Goal: Transaction & Acquisition: Purchase product/service

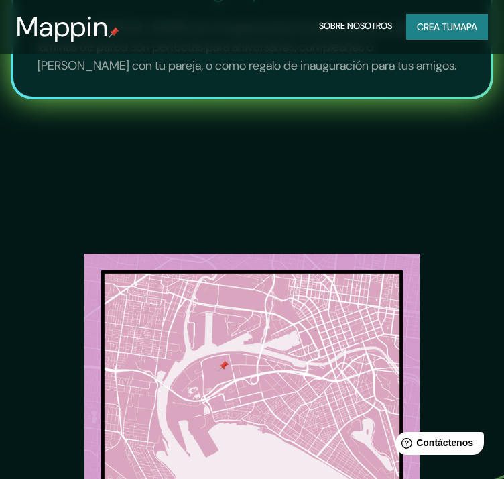
scroll to position [1811, 0]
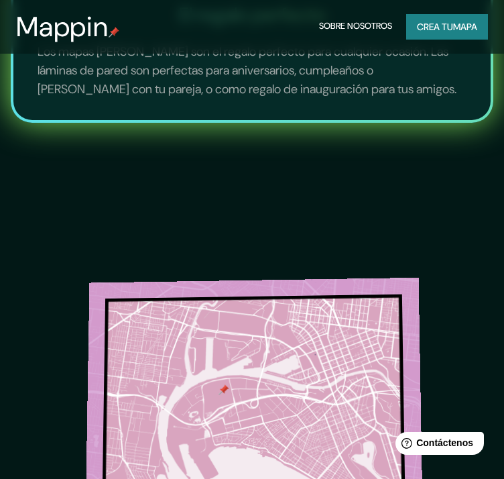
click at [233, 266] on img at bounding box center [254, 435] width 340 height 338
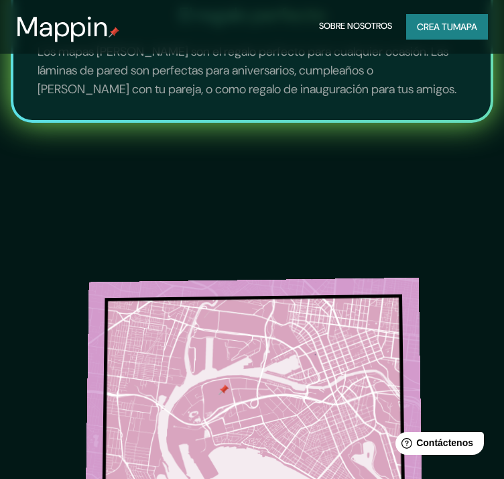
click at [231, 275] on img at bounding box center [254, 444] width 340 height 339
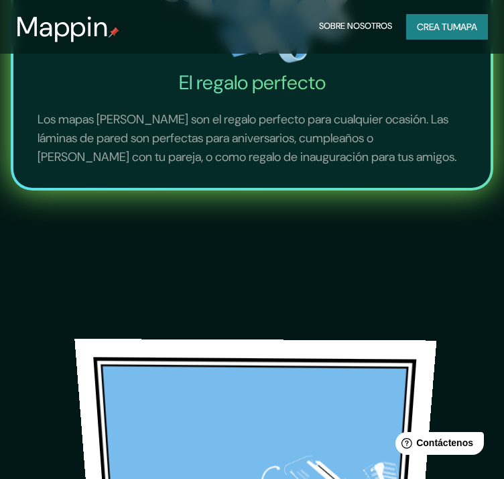
scroll to position [1746, 0]
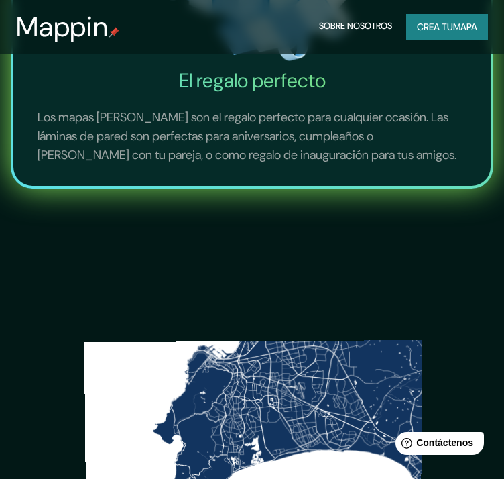
click at [236, 313] on img at bounding box center [253, 482] width 339 height 339
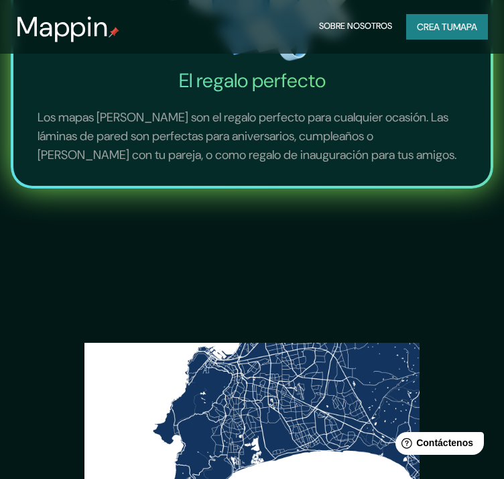
click at [449, 27] on font "Crea tu" at bounding box center [435, 27] width 36 height 12
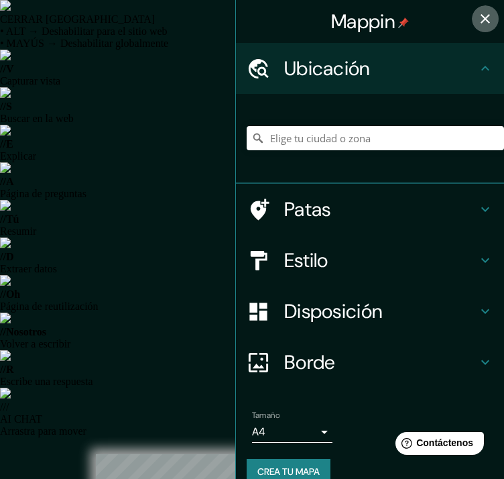
click at [481, 17] on icon "button" at bounding box center [485, 18] width 9 height 9
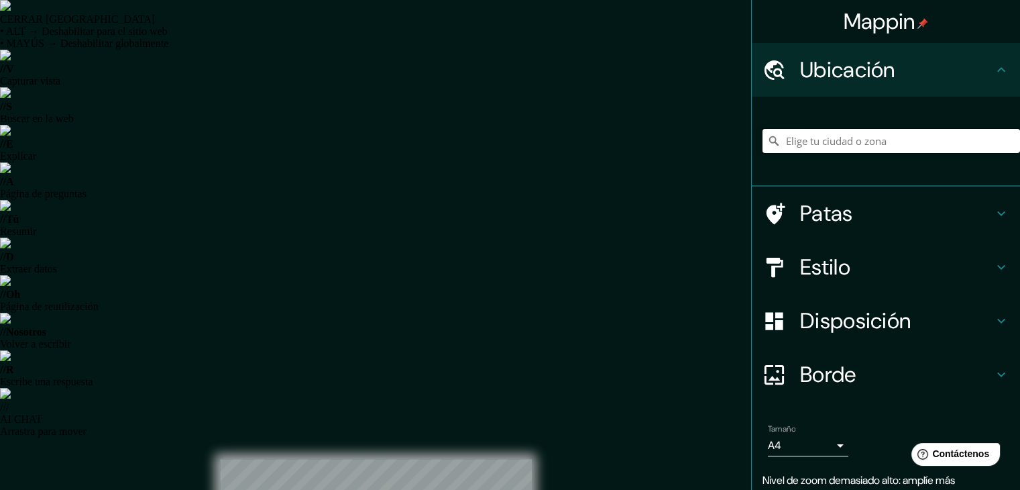
click at [514, 138] on input "Elige tu ciudad o zona" at bounding box center [892, 141] width 258 height 24
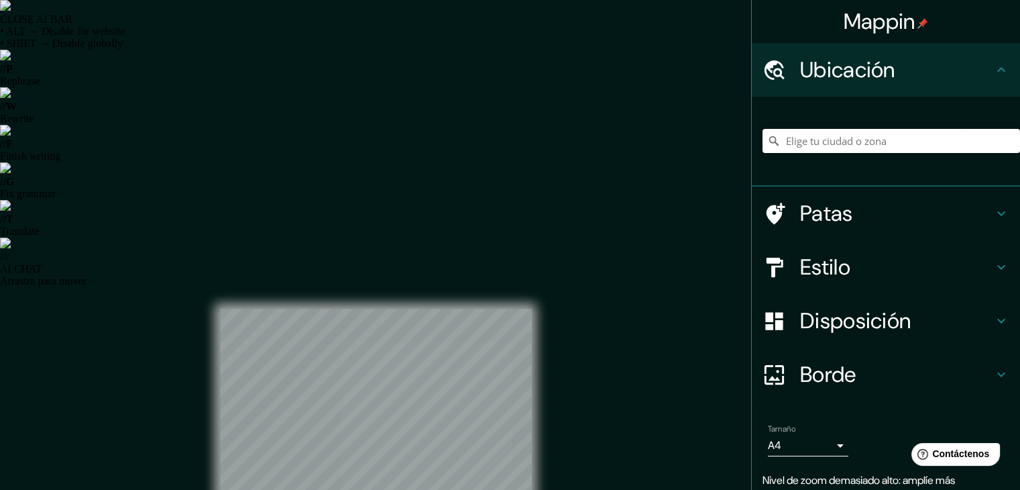
click at [514, 148] on input "Elige tu ciudad o zona" at bounding box center [892, 141] width 258 height 24
paste input "[GEOGRAPHIC_DATA], [GEOGRAPHIC_DATA]"
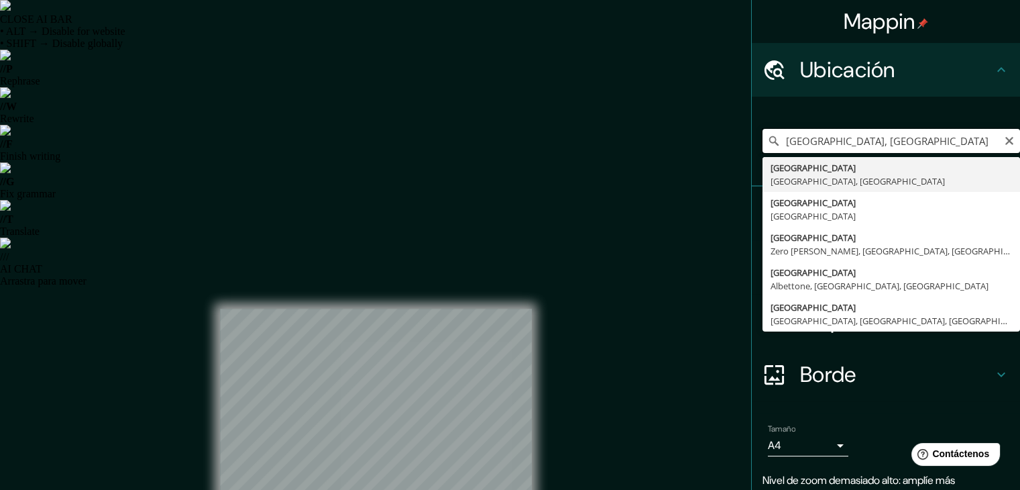
paste input "[PERSON_NAME] Verticale"
type input "Cascina [PERSON_NAME], 20097 [GEOGRAPHIC_DATA][PERSON_NAME] [GEOGRAPHIC_DATA], …"
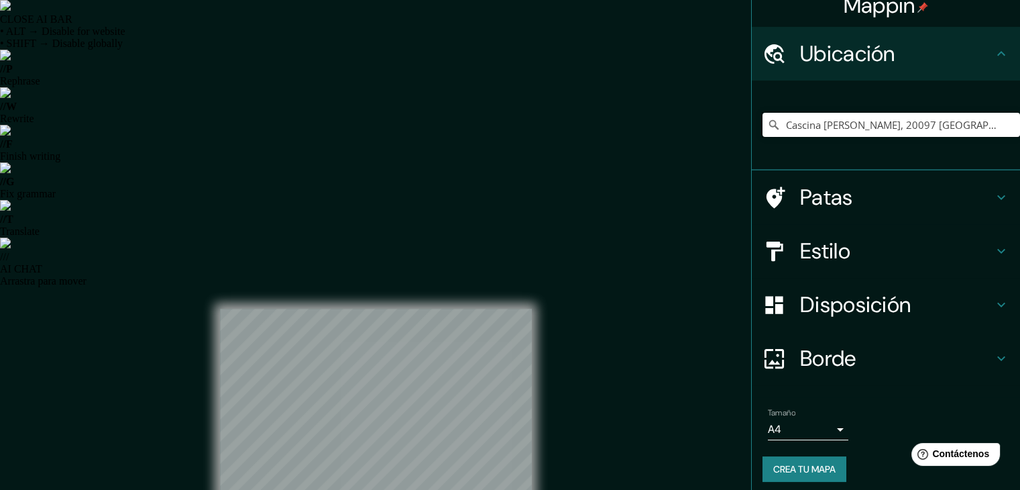
scroll to position [23, 0]
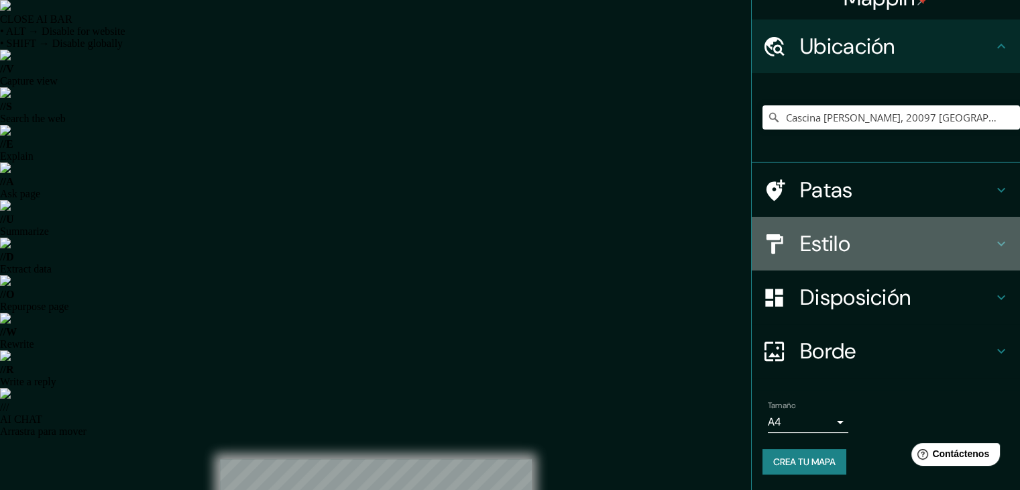
click at [514, 237] on font "Estilo" at bounding box center [825, 243] width 50 height 28
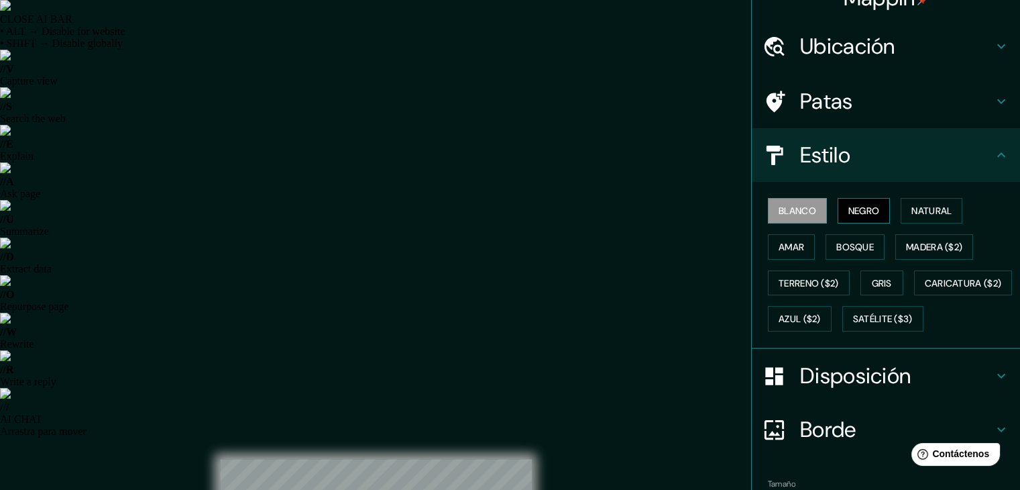
click at [514, 205] on font "Negro" at bounding box center [865, 211] width 32 height 12
click at [514, 245] on font "Madera ($2)" at bounding box center [934, 247] width 56 height 12
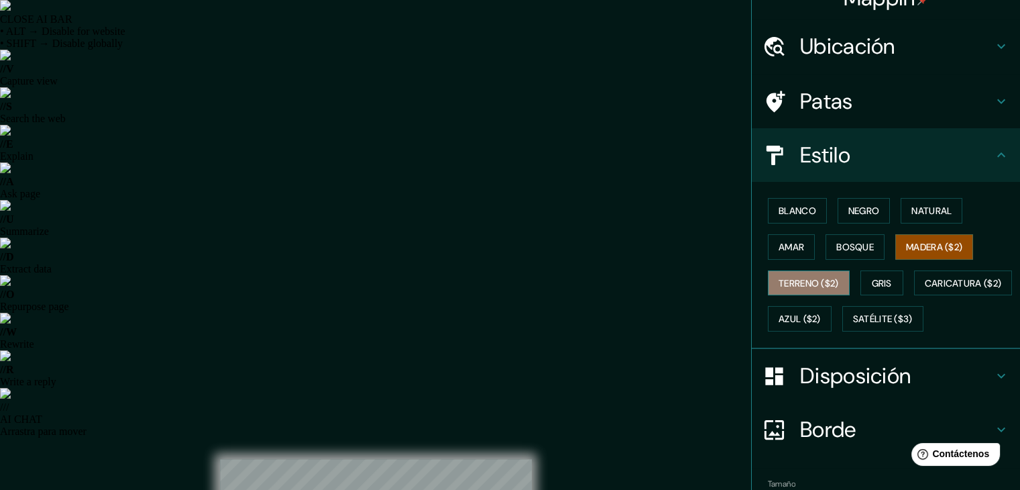
click at [514, 274] on font "Terreno ($2)" at bounding box center [809, 282] width 60 height 17
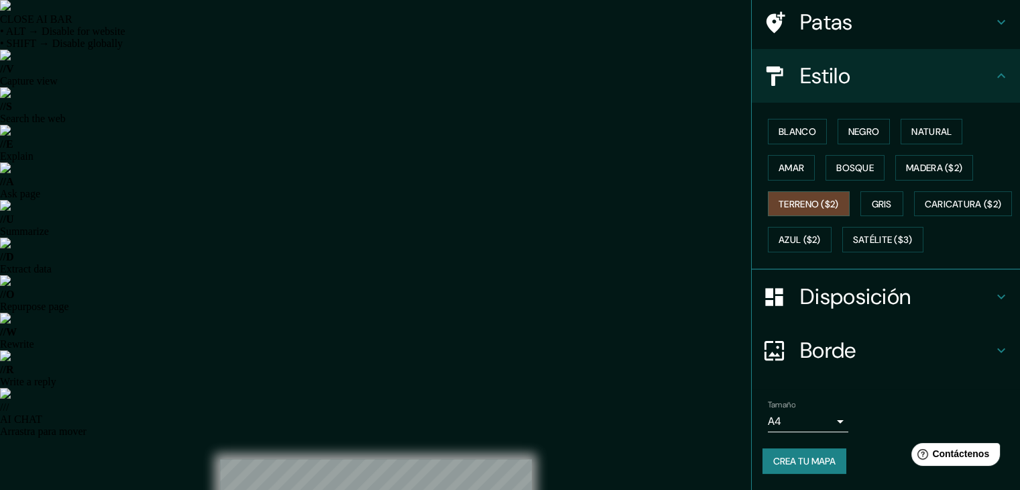
scroll to position [15, 0]
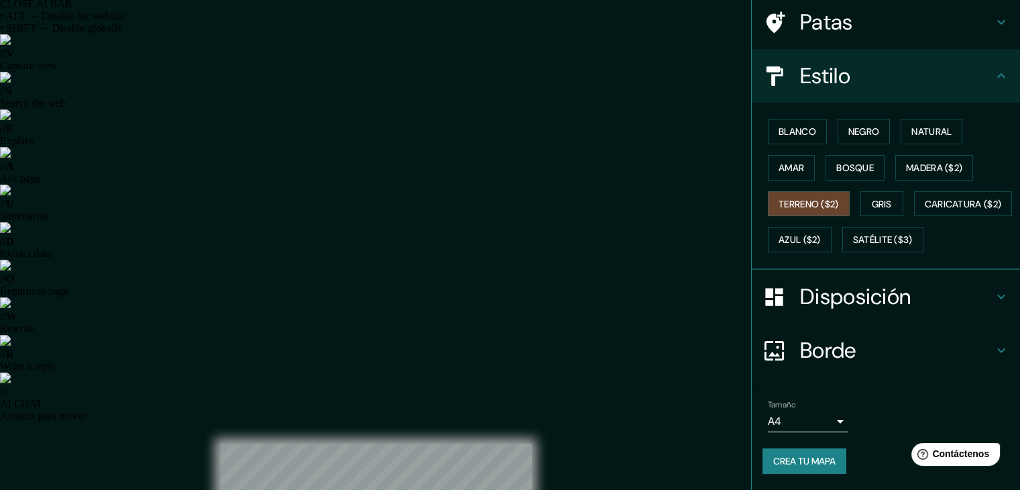
click at [514, 346] on font "Borde" at bounding box center [828, 350] width 56 height 28
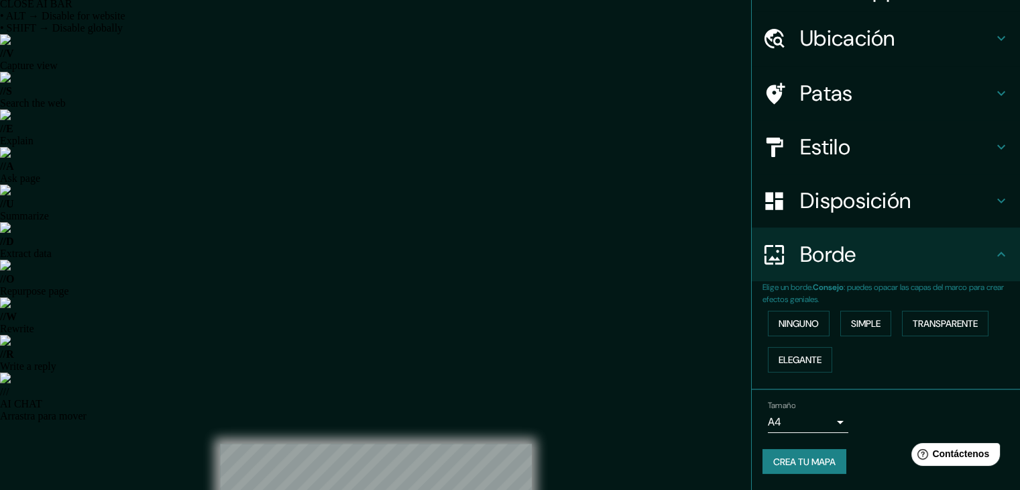
scroll to position [30, 0]
click at [514, 325] on font "Ninguno" at bounding box center [799, 325] width 40 height 12
click at [514, 323] on font "Simple" at bounding box center [866, 325] width 30 height 12
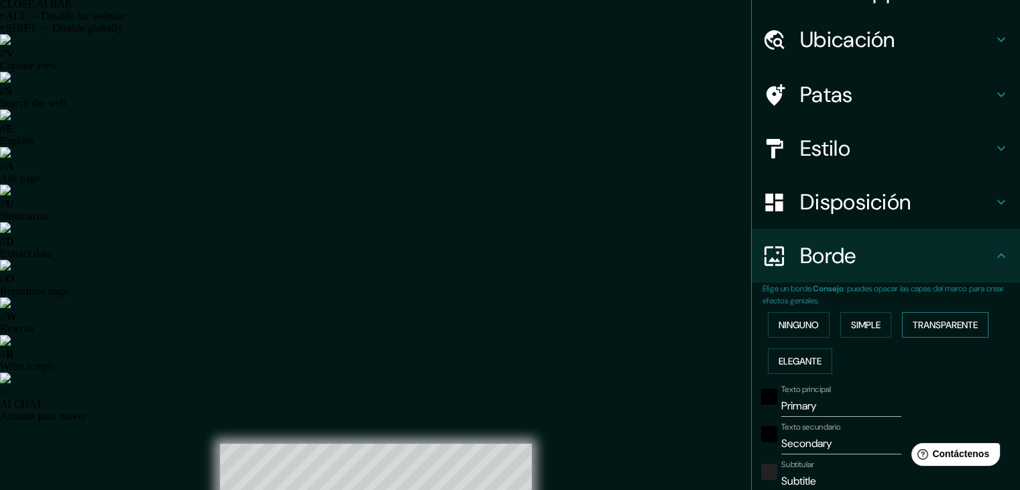
drag, startPoint x: 953, startPoint y: 329, endPoint x: 945, endPoint y: 328, distance: 7.5
click at [514, 329] on font "Transparente" at bounding box center [945, 325] width 65 height 12
click at [514, 360] on font "Elegante" at bounding box center [800, 361] width 43 height 12
click at [514, 325] on font "Ninguno" at bounding box center [799, 325] width 40 height 12
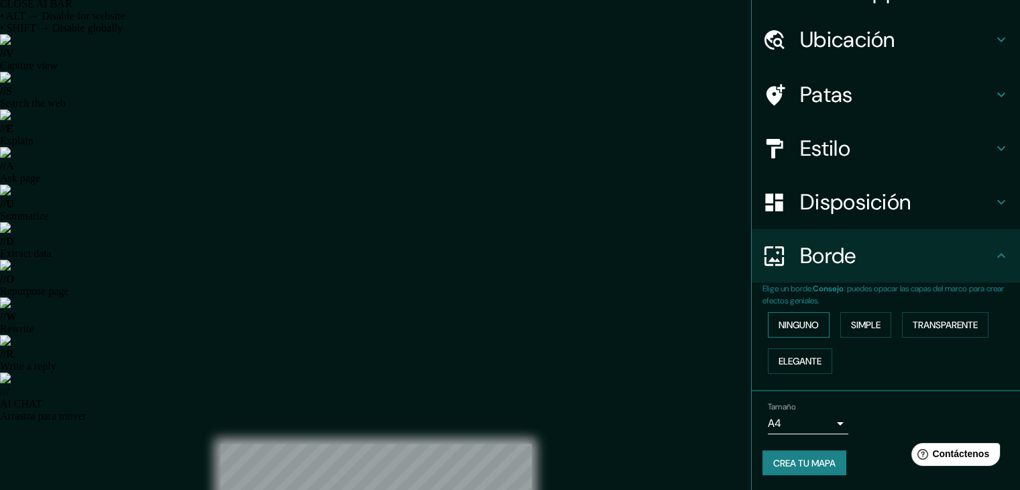
scroll to position [0, 0]
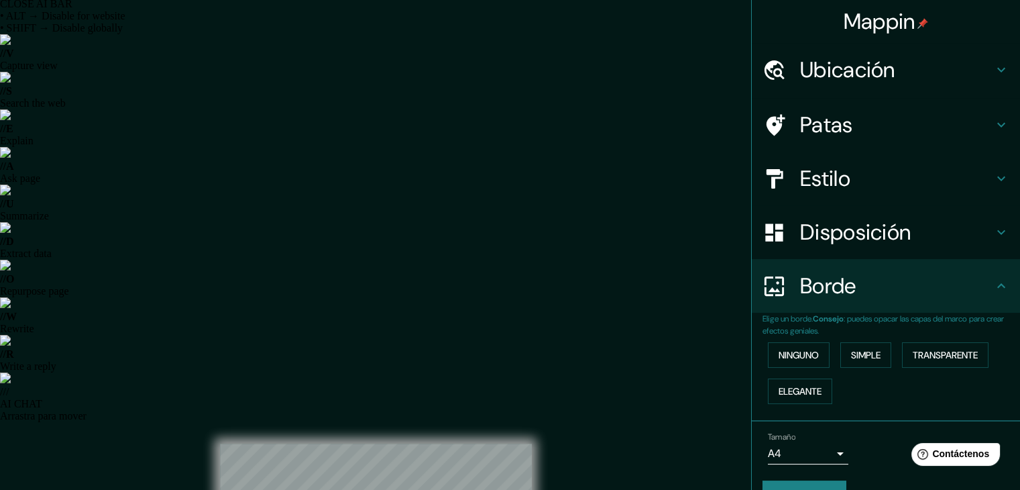
click at [514, 132] on font "Patas" at bounding box center [826, 125] width 53 height 28
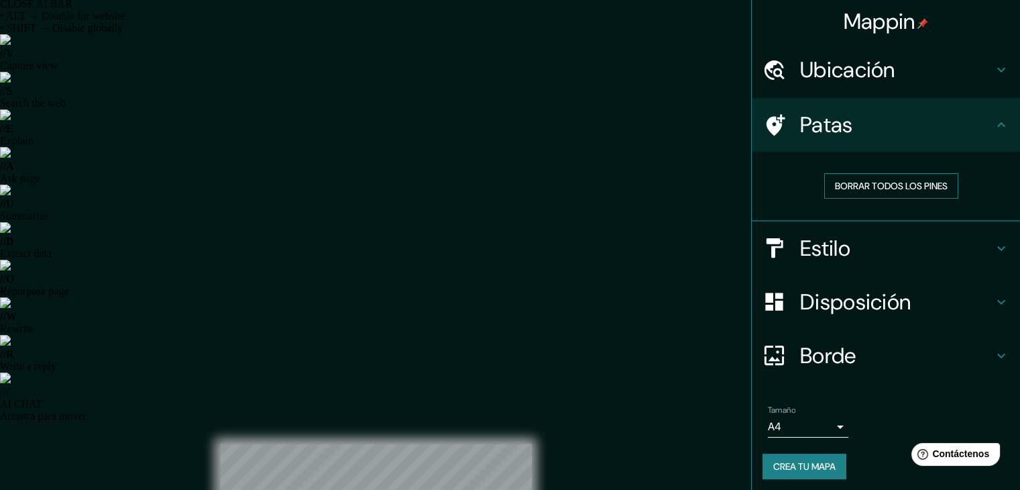
click at [514, 186] on font "Borrar todos los pines" at bounding box center [891, 186] width 113 height 12
click at [514, 75] on h4 "Ubicación" at bounding box center [896, 69] width 193 height 27
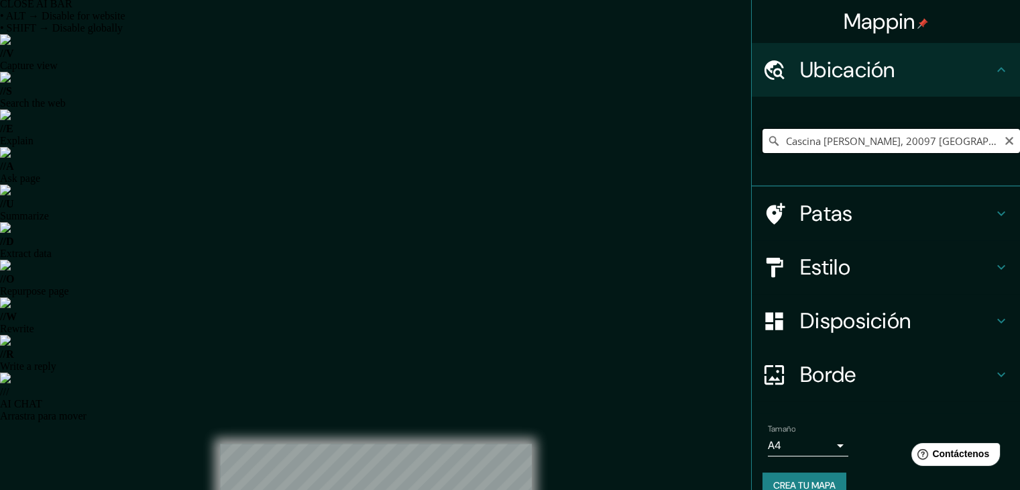
click at [514, 140] on input "Cascina [PERSON_NAME], 20097 [GEOGRAPHIC_DATA][PERSON_NAME] [GEOGRAPHIC_DATA], …" at bounding box center [892, 141] width 258 height 24
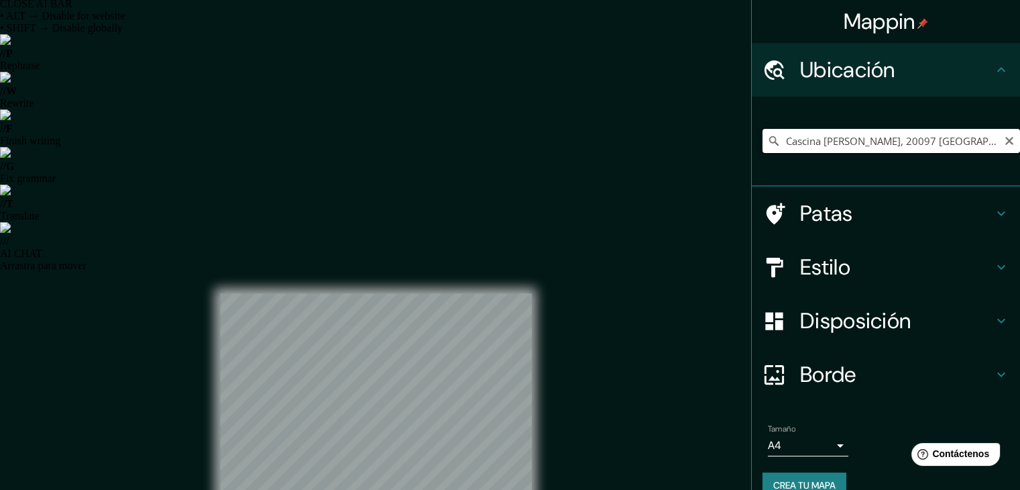
click at [514, 142] on input "Cascina [PERSON_NAME], 20097 [GEOGRAPHIC_DATA][PERSON_NAME] [GEOGRAPHIC_DATA], …" at bounding box center [892, 141] width 258 height 24
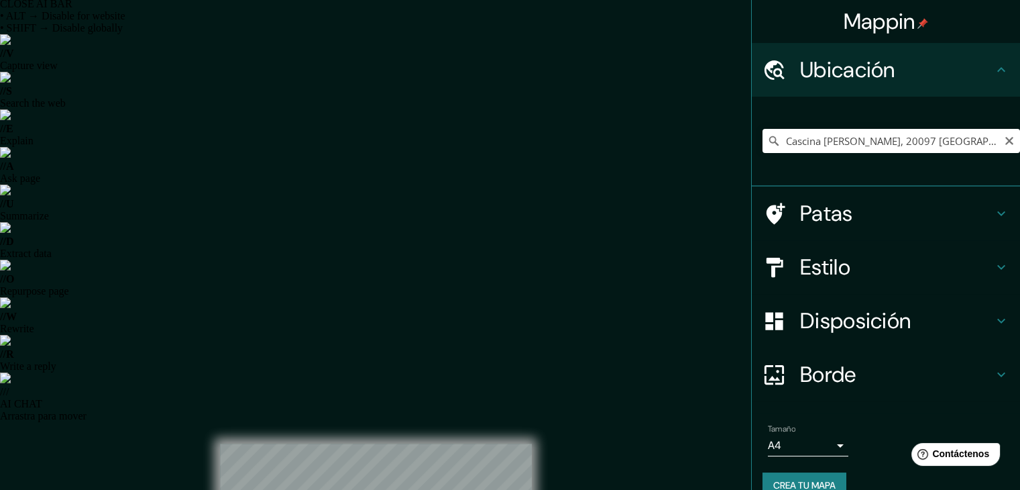
click at [514, 146] on icon "Claro" at bounding box center [1009, 141] width 11 height 11
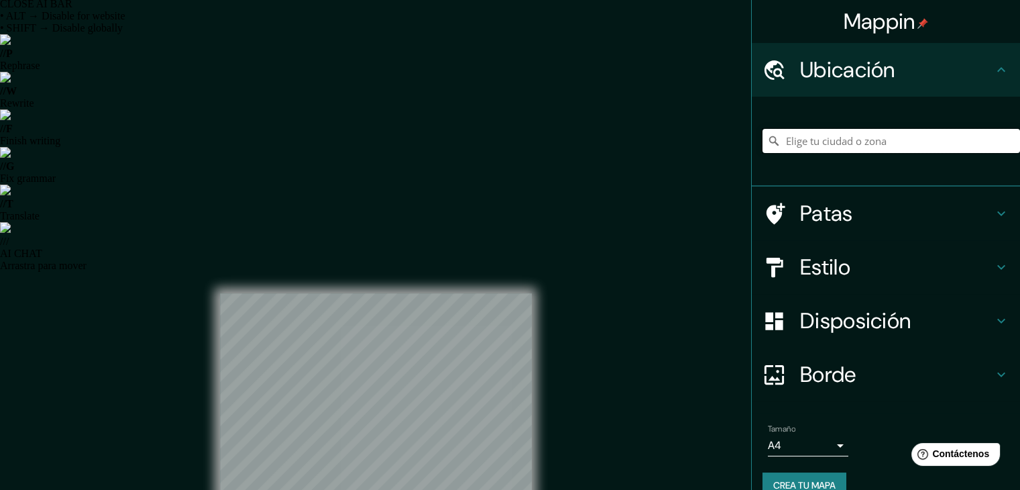
paste input "[GEOGRAPHIC_DATA], [GEOGRAPHIC_DATA]"
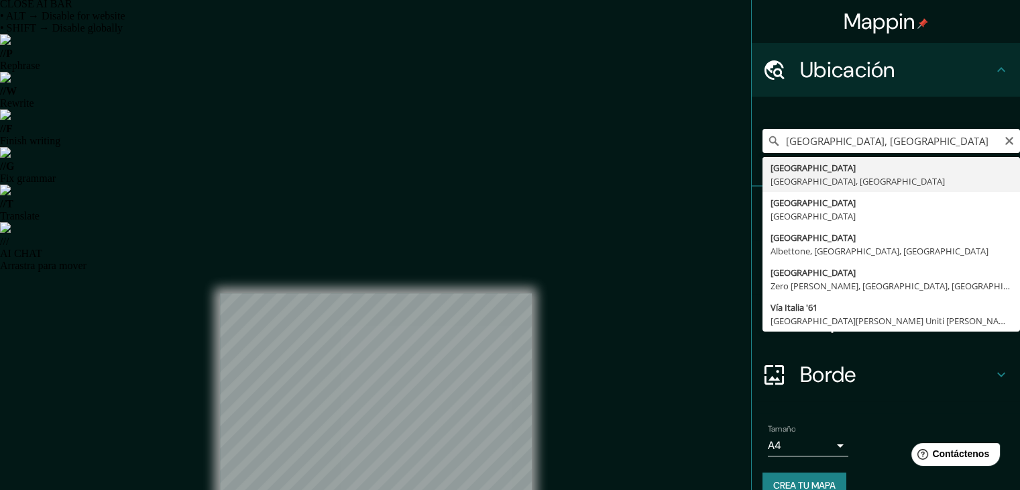
type input "[GEOGRAPHIC_DATA], [GEOGRAPHIC_DATA], [GEOGRAPHIC_DATA]"
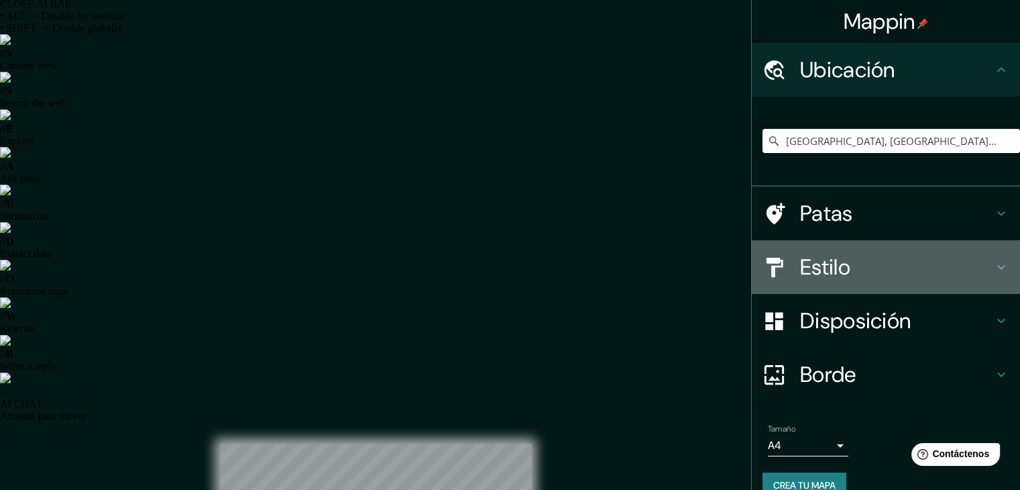
click at [514, 261] on h4 "Estilo" at bounding box center [896, 267] width 193 height 27
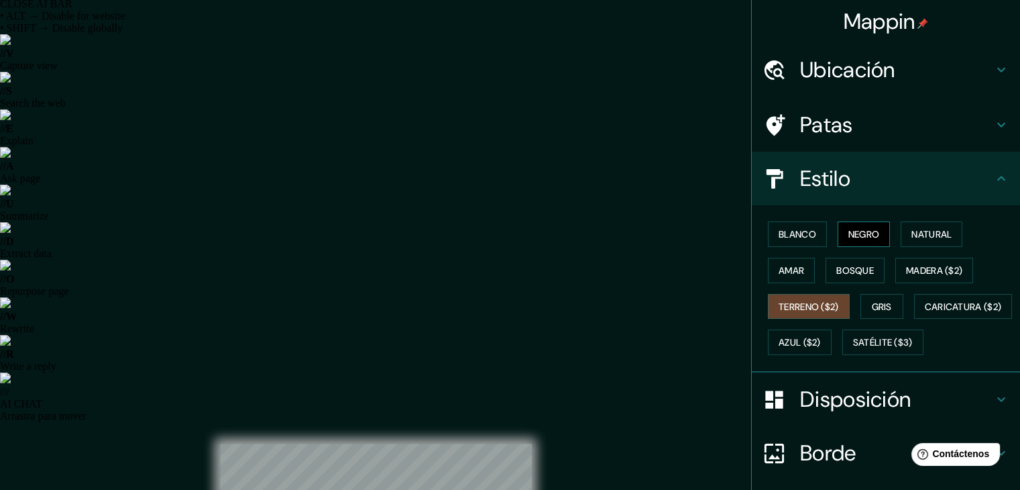
click at [514, 234] on font "Negro" at bounding box center [865, 234] width 32 height 12
click at [514, 239] on font "Blanco" at bounding box center [798, 234] width 38 height 12
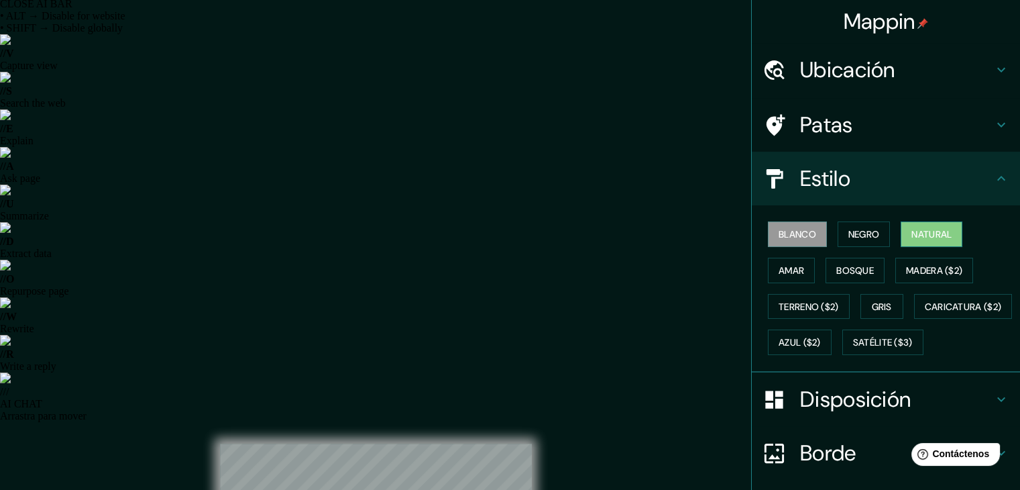
click at [514, 237] on font "Natural" at bounding box center [932, 234] width 40 height 12
click at [514, 344] on font "Azul ($2)" at bounding box center [800, 343] width 42 height 12
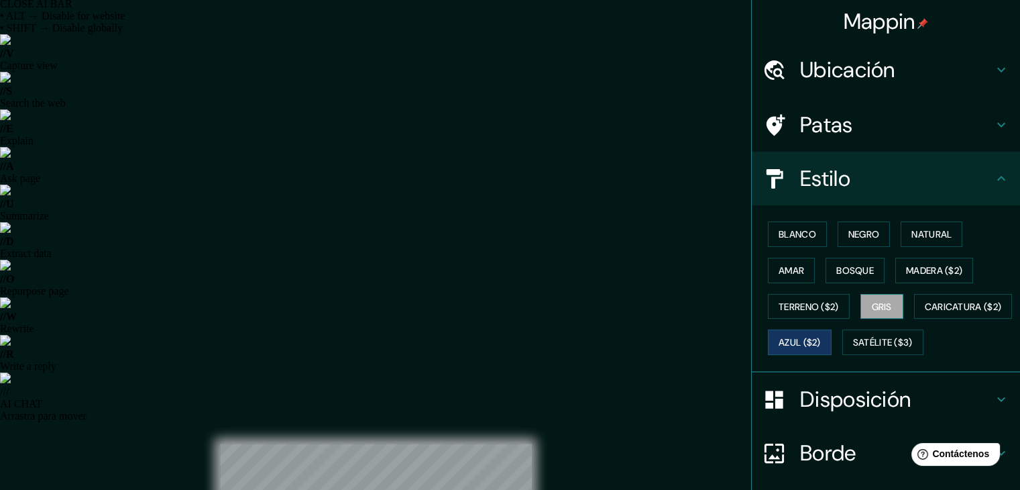
click at [514, 301] on font "Gris" at bounding box center [882, 307] width 20 height 12
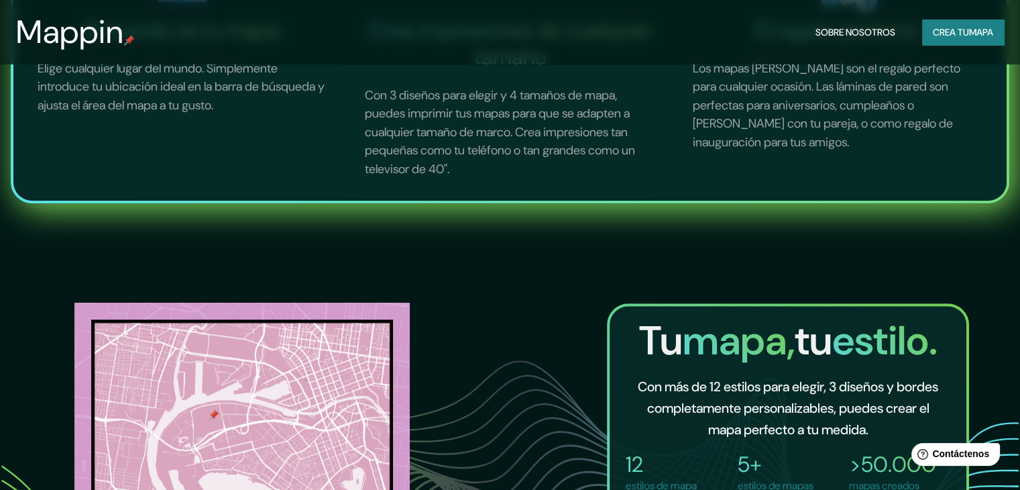
scroll to position [939, 0]
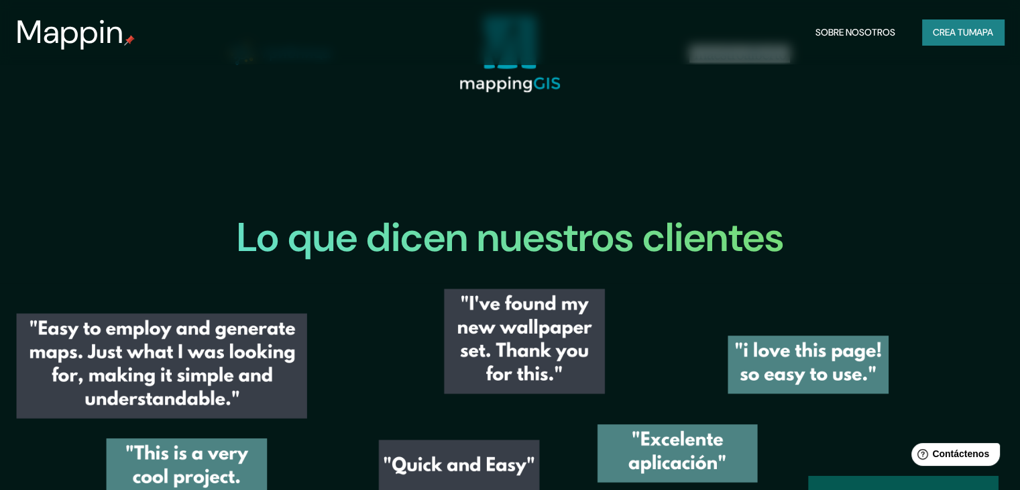
scroll to position [1982, 0]
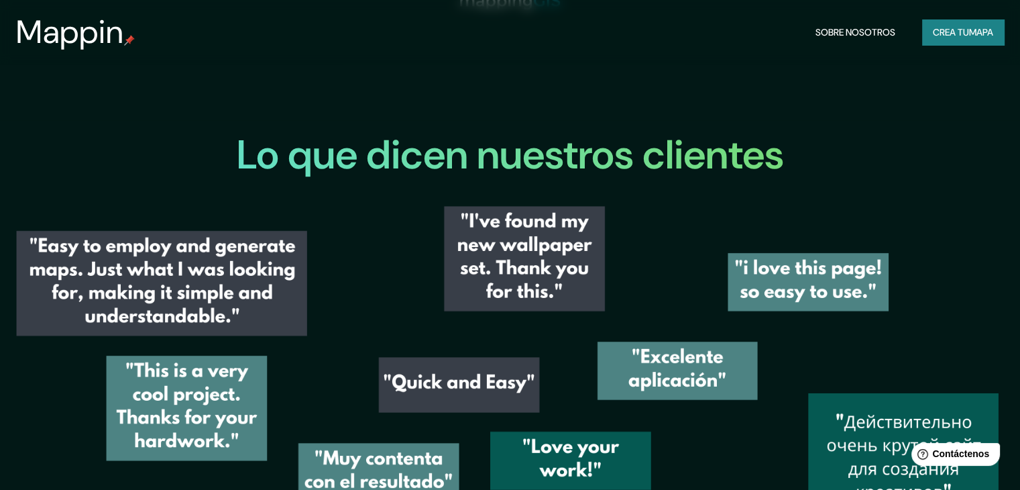
click at [356, 201] on img at bounding box center [510, 483] width 1020 height 564
click at [514, 201] on img at bounding box center [510, 483] width 1020 height 564
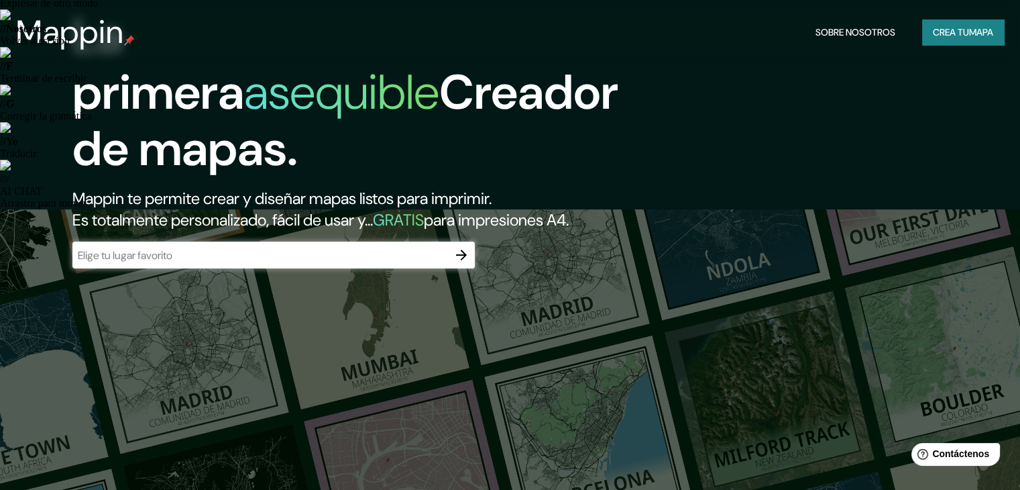
scroll to position [0, 0]
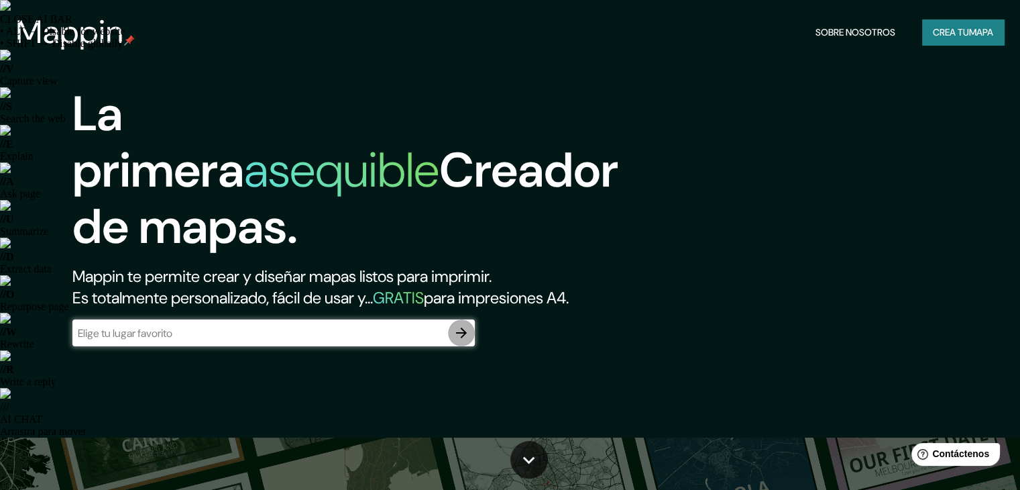
click at [464, 338] on icon "button" at bounding box center [461, 332] width 11 height 11
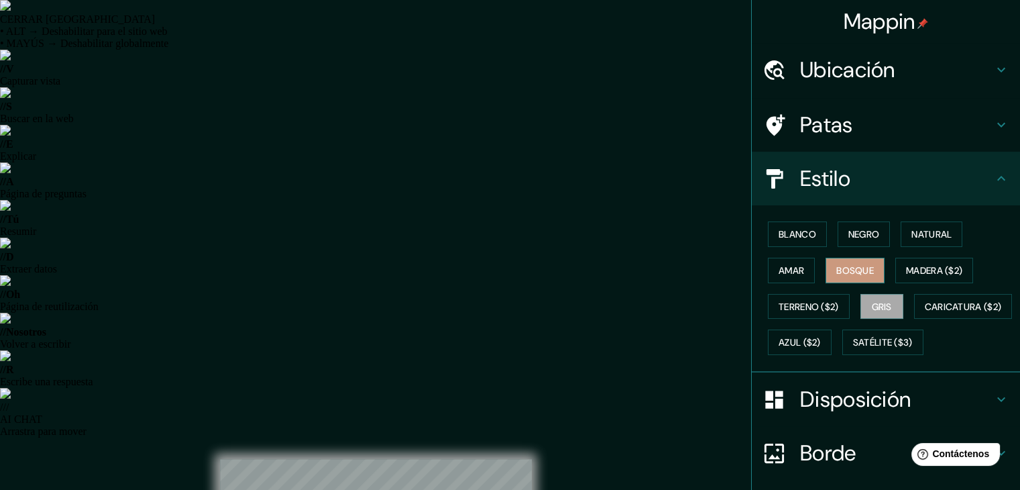
click at [514, 268] on font "Bosque" at bounding box center [856, 270] width 38 height 12
click at [514, 265] on font "Amar" at bounding box center [791, 270] width 25 height 12
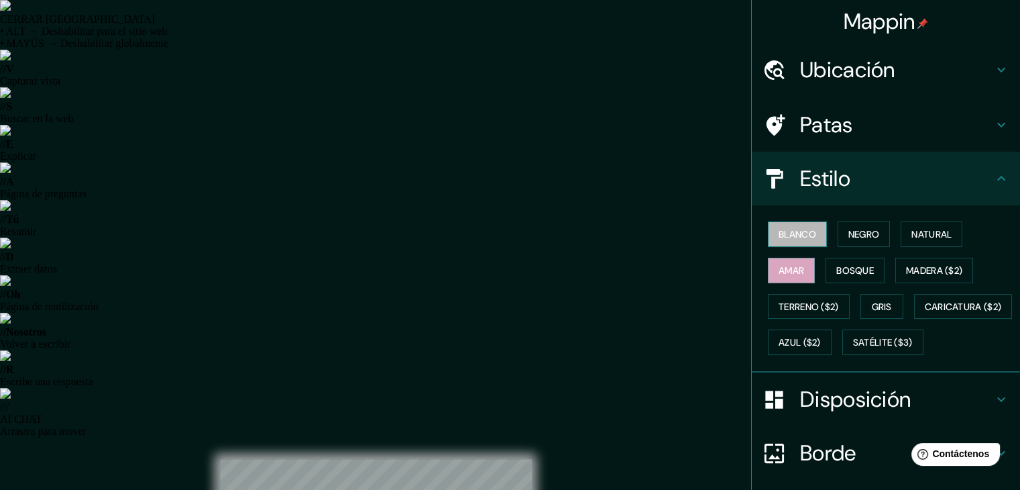
click at [514, 232] on font "Blanco" at bounding box center [798, 234] width 38 height 12
click at [514, 266] on font "Amar" at bounding box center [791, 270] width 25 height 12
click at [514, 231] on font "Natural" at bounding box center [932, 234] width 40 height 12
click at [514, 277] on font "Amar" at bounding box center [791, 270] width 25 height 17
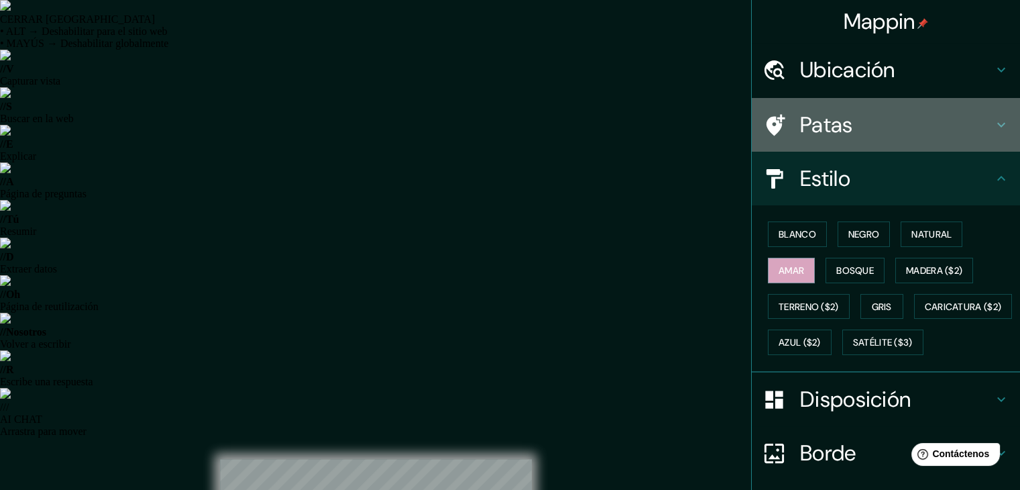
click at [514, 123] on h4 "Patas" at bounding box center [896, 124] width 193 height 27
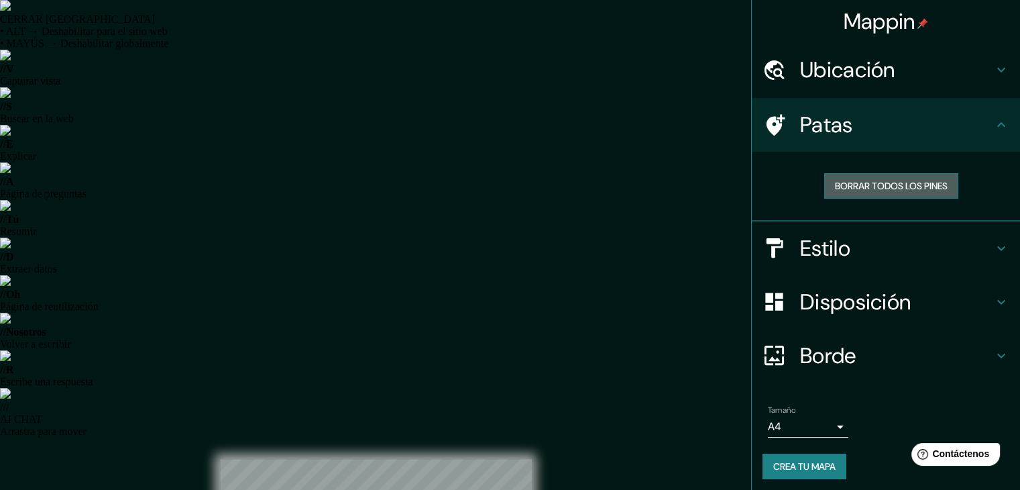
click at [514, 189] on font "Borrar todos los pines" at bounding box center [891, 186] width 113 height 12
click at [514, 78] on h4 "Ubicación" at bounding box center [896, 69] width 193 height 27
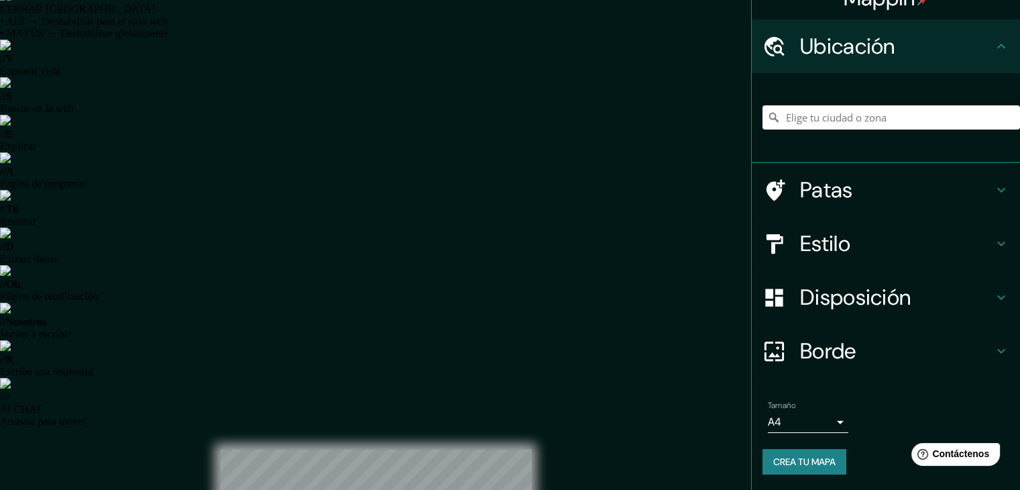
scroll to position [15, 0]
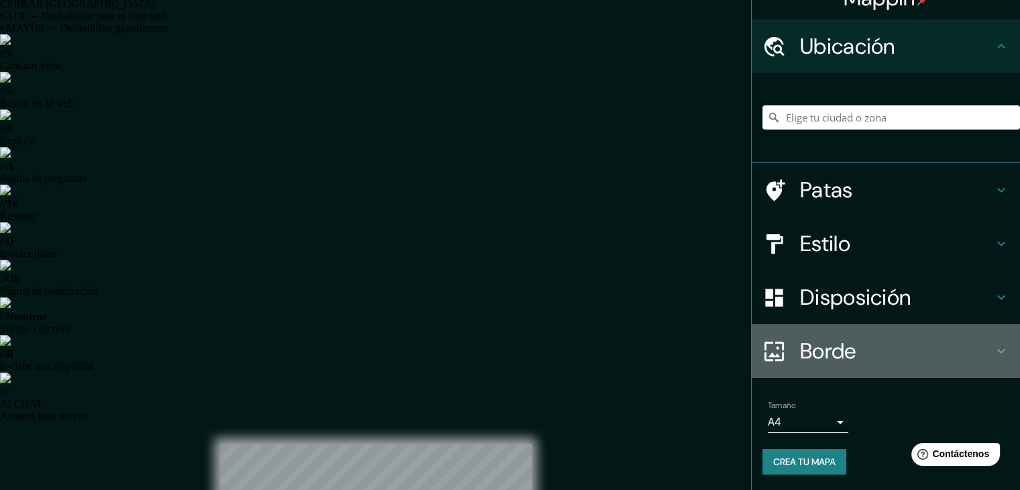
click at [514, 360] on h4 "Borde" at bounding box center [896, 350] width 193 height 27
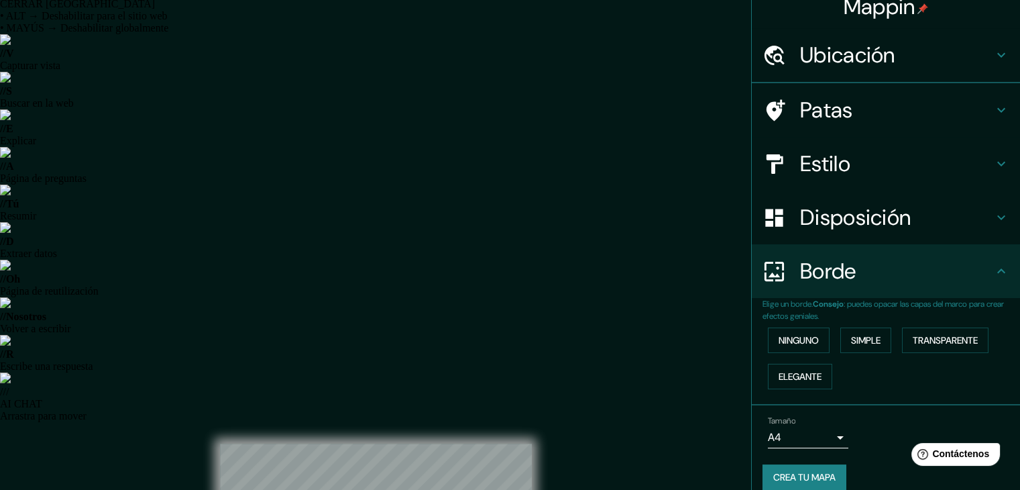
scroll to position [23, 0]
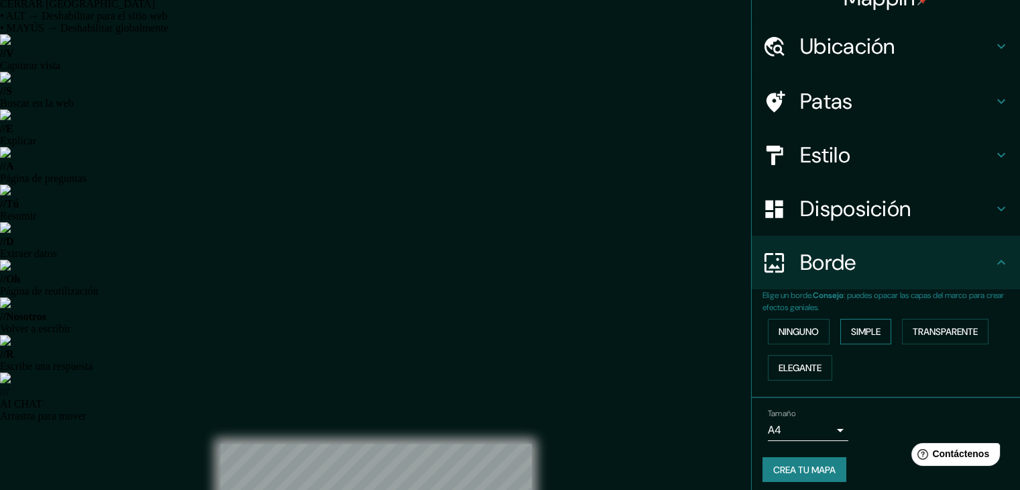
click at [514, 333] on font "Simple" at bounding box center [866, 331] width 30 height 12
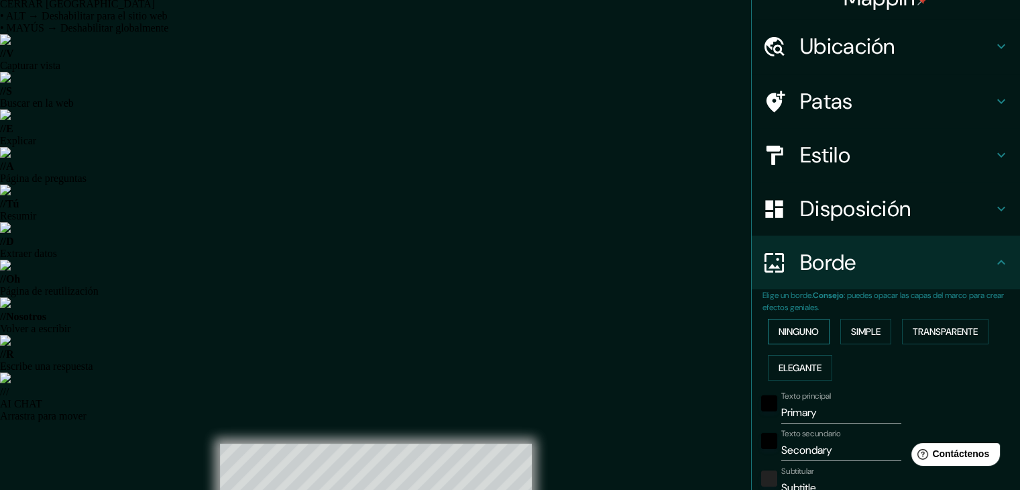
click at [514, 331] on font "Ninguno" at bounding box center [799, 331] width 40 height 12
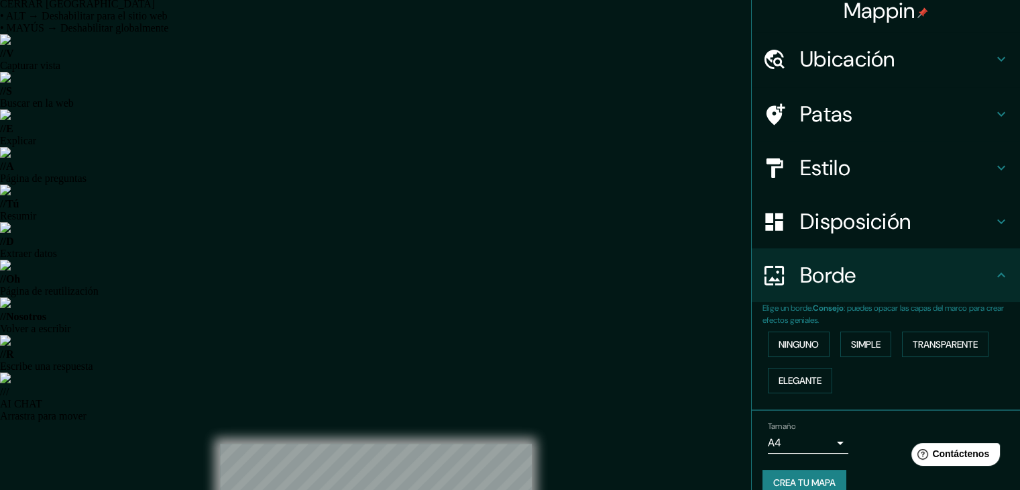
scroll to position [0, 0]
